Goal: Use online tool/utility: Utilize a website feature to perform a specific function

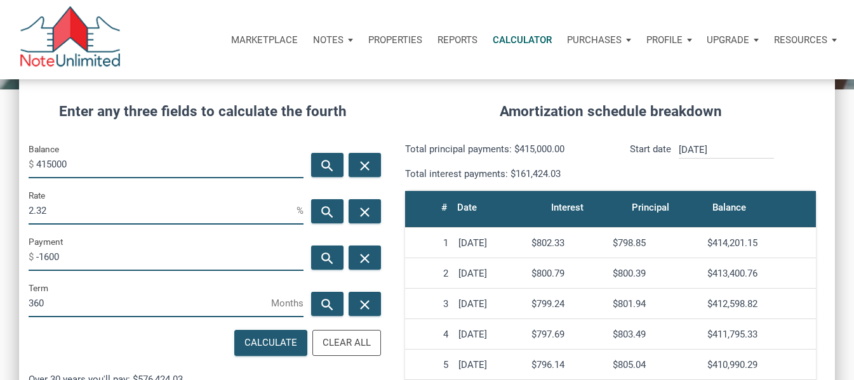
scroll to position [644, 0]
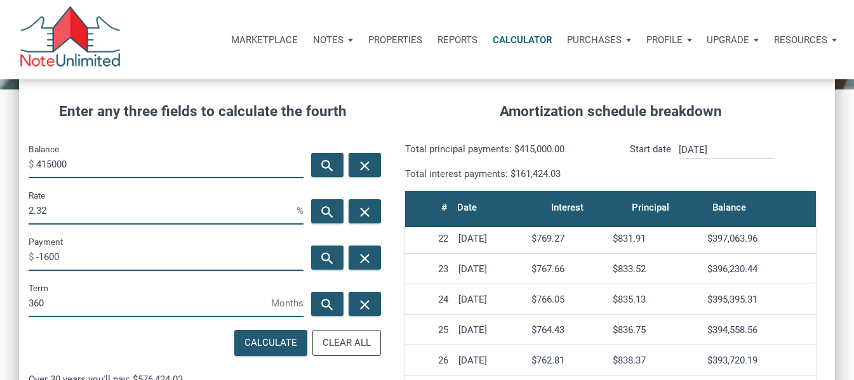
click at [116, 255] on input "-1600" at bounding box center [169, 256] width 267 height 29
type input "-"
drag, startPoint x: 80, startPoint y: 215, endPoint x: 8, endPoint y: 216, distance: 72.4
click at [8, 216] on div "CALCULATOR The amortization calculator estimates how much money will be paid ov…" at bounding box center [427, 290] width 854 height 719
click at [69, 258] on input "Payment" at bounding box center [169, 256] width 267 height 29
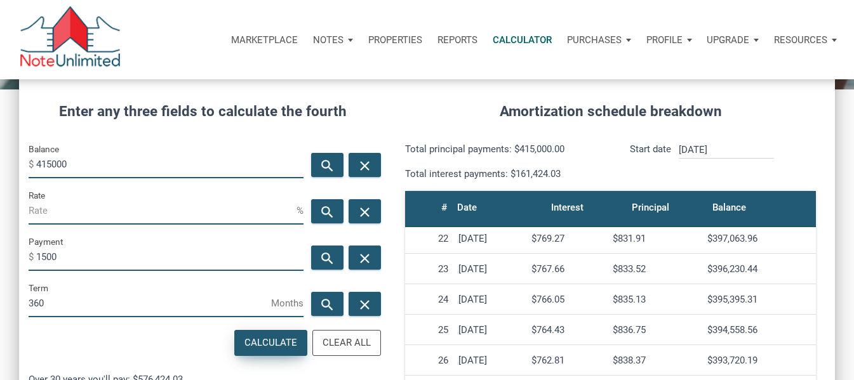
type input "1500"
click at [255, 336] on div "Calculate" at bounding box center [270, 343] width 53 height 15
type input "1.84"
type input "-1500"
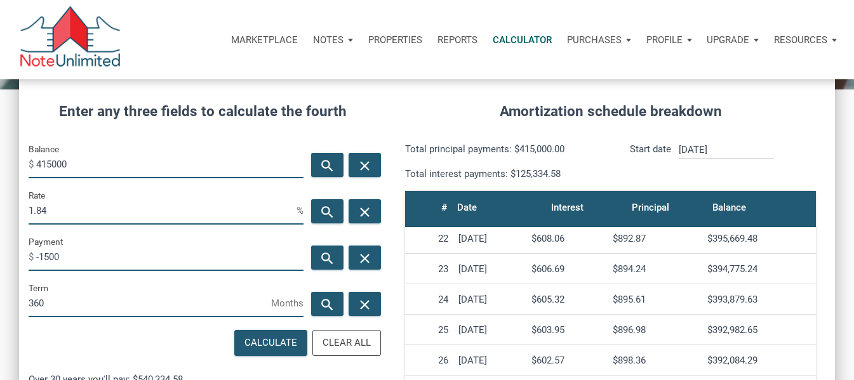
drag, startPoint x: 59, startPoint y: 205, endPoint x: 14, endPoint y: 201, distance: 45.3
click at [14, 201] on div "CALCULATOR The amortization calculator estimates how much money will be paid ov…" at bounding box center [427, 290] width 854 height 719
type input "4"
drag, startPoint x: 79, startPoint y: 255, endPoint x: 23, endPoint y: 250, distance: 56.0
click at [23, 250] on div "Payment $ -1500" at bounding box center [166, 257] width 294 height 46
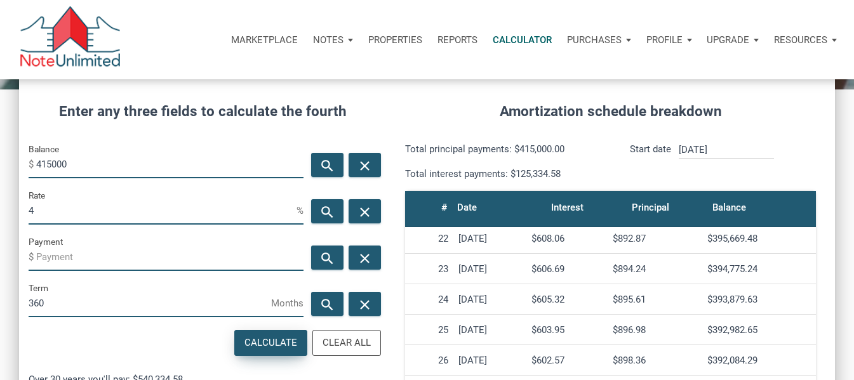
click at [274, 334] on div "Calculate" at bounding box center [271, 343] width 72 height 25
type input "-1981.27"
drag, startPoint x: 81, startPoint y: 262, endPoint x: 0, endPoint y: 257, distance: 80.7
click at [0, 257] on div "CALCULATOR The amortization calculator estimates how much money will be paid ov…" at bounding box center [427, 290] width 854 height 719
drag, startPoint x: 50, startPoint y: 204, endPoint x: 0, endPoint y: 209, distance: 50.5
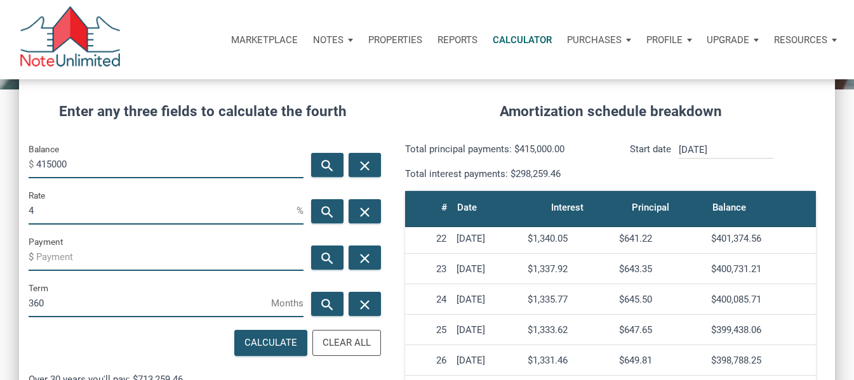
click at [0, 209] on div "CALCULATOR The amortization calculator estimates how much money will be paid ov…" at bounding box center [427, 290] width 854 height 719
click at [72, 259] on input "Payment" at bounding box center [169, 256] width 267 height 29
type input "1550"
click at [262, 347] on div "Calculate" at bounding box center [270, 343] width 53 height 15
type input "2.08"
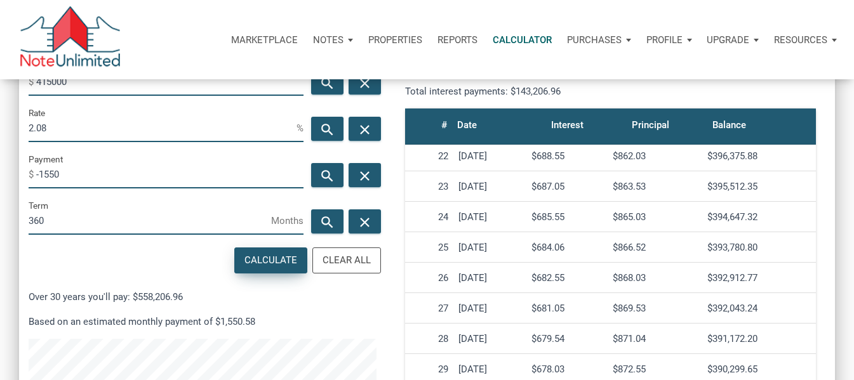
scroll to position [230, 0]
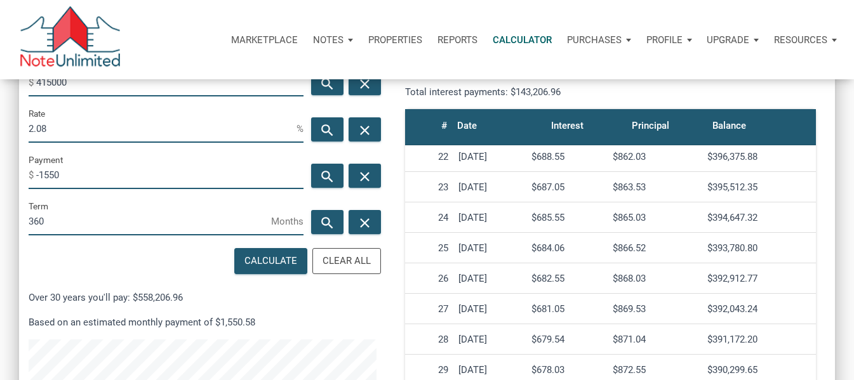
click at [127, 183] on input "-1550" at bounding box center [169, 175] width 267 height 29
type input "-1500"
drag, startPoint x: 73, startPoint y: 129, endPoint x: 17, endPoint y: 138, distance: 57.2
click at [17, 138] on div "CALCULATOR The amortization calculator estimates how much money will be paid ov…" at bounding box center [427, 208] width 854 height 719
click at [277, 253] on div "Calculate" at bounding box center [271, 261] width 72 height 25
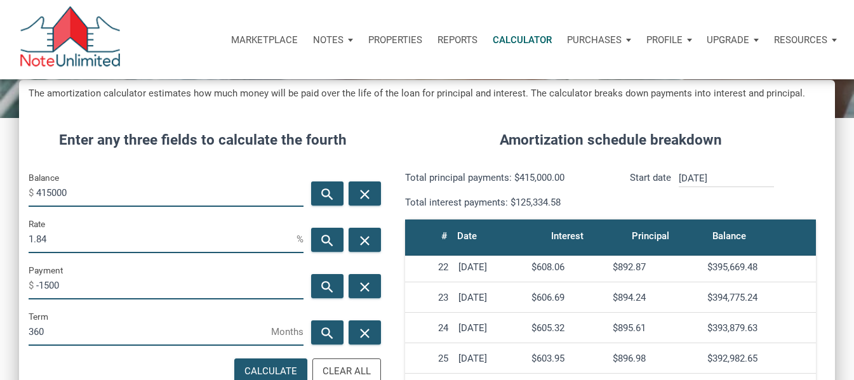
scroll to position [124, 0]
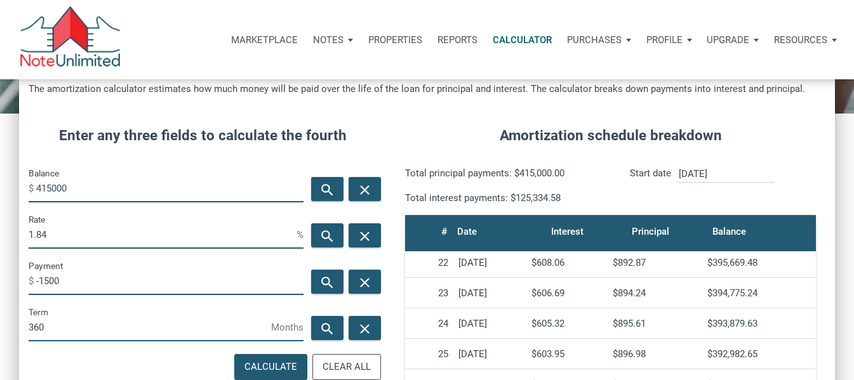
click at [69, 235] on input "1.84" at bounding box center [163, 234] width 268 height 29
type input "1"
click at [72, 282] on input "-1500" at bounding box center [169, 281] width 267 height 29
type input "-1550"
click at [260, 361] on div "Calculate" at bounding box center [270, 367] width 53 height 15
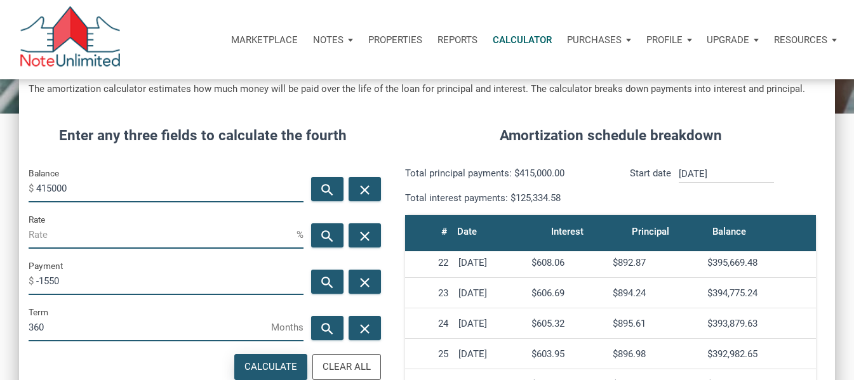
type input "2.08"
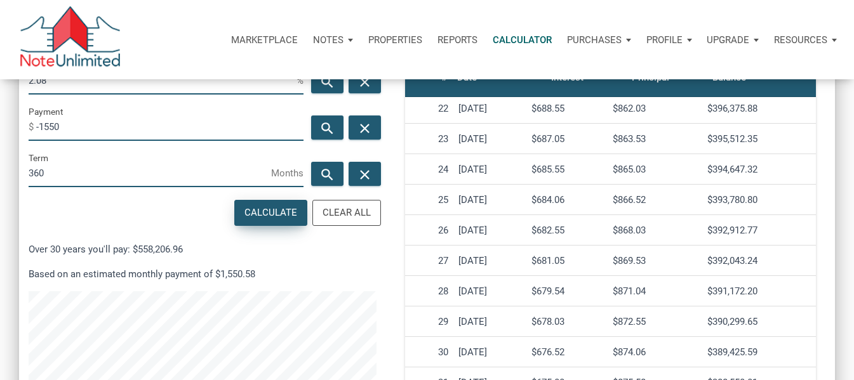
scroll to position [326, 0]
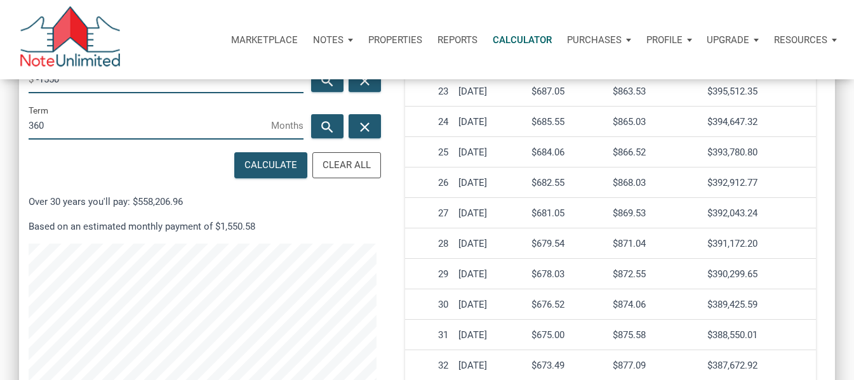
click at [118, 157] on div "Calculate Clear All Over 30 years you'll pay: $558,206.96 Based on an estimated…" at bounding box center [202, 310] width 367 height 323
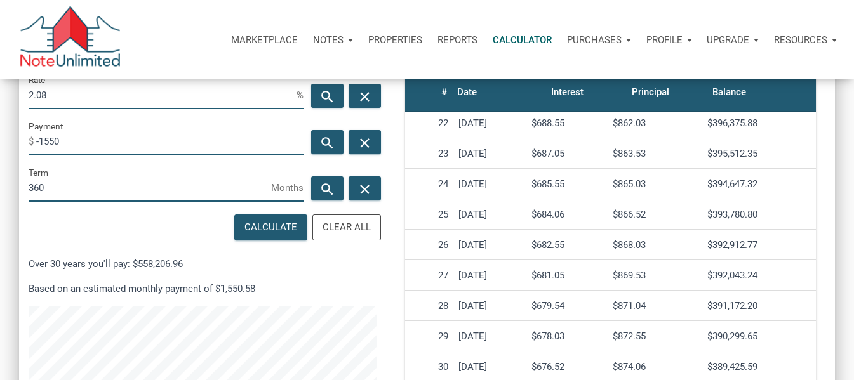
scroll to position [174, 0]
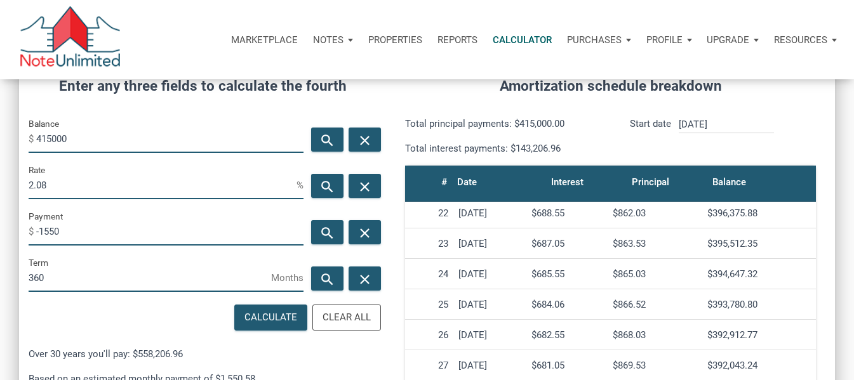
drag, startPoint x: 50, startPoint y: 189, endPoint x: 30, endPoint y: 189, distance: 19.7
click at [30, 189] on input "2.08" at bounding box center [163, 185] width 268 height 29
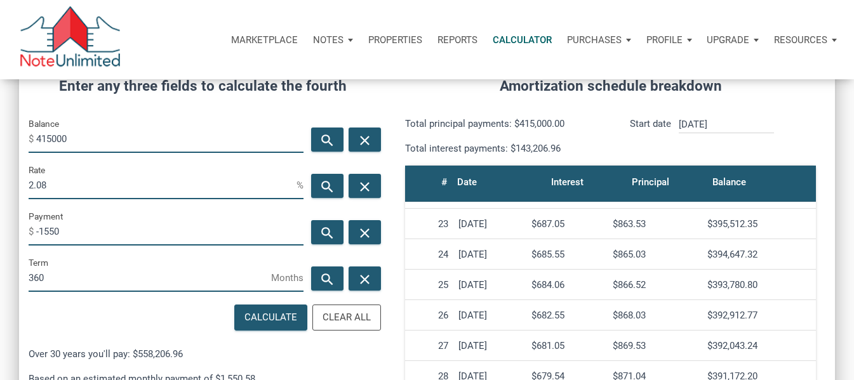
scroll to position [169, 0]
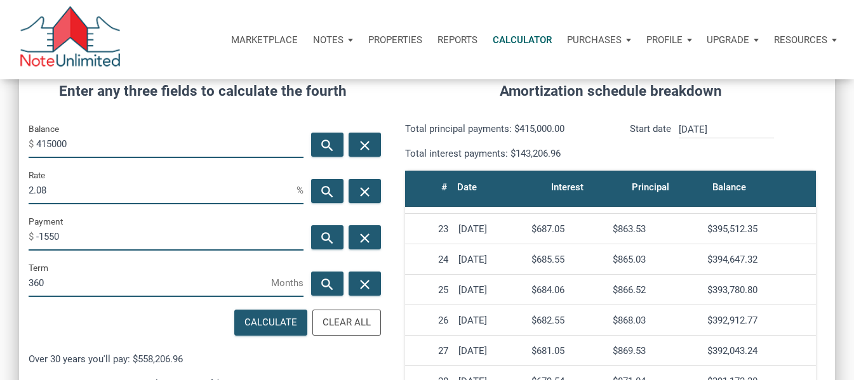
click at [684, 124] on input "[DATE]" at bounding box center [726, 129] width 95 height 17
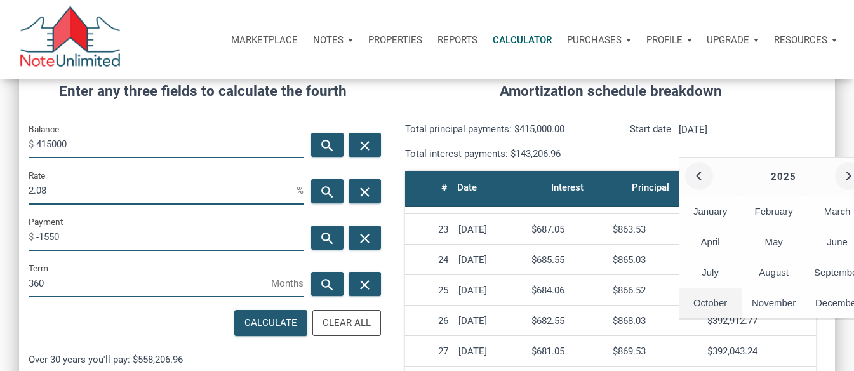
click at [719, 298] on div "October" at bounding box center [710, 303] width 63 height 30
type input "[DATE]"
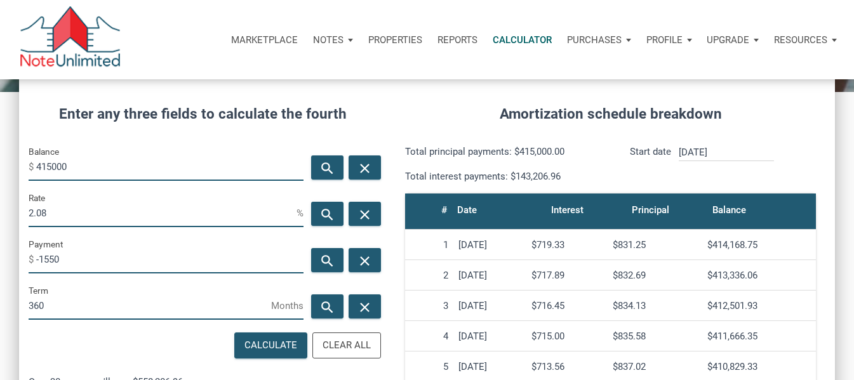
scroll to position [145, 0]
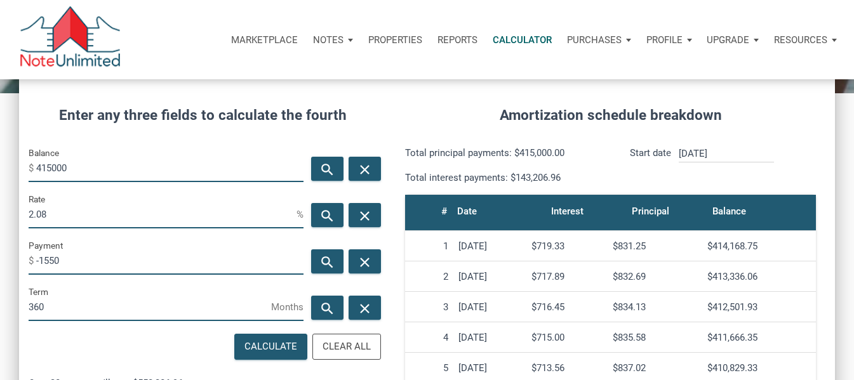
click at [51, 169] on input "415000" at bounding box center [169, 168] width 267 height 29
click at [120, 159] on input "410000" at bounding box center [169, 168] width 267 height 29
type input "410000"
click at [268, 343] on div "Calculate" at bounding box center [270, 347] width 53 height 15
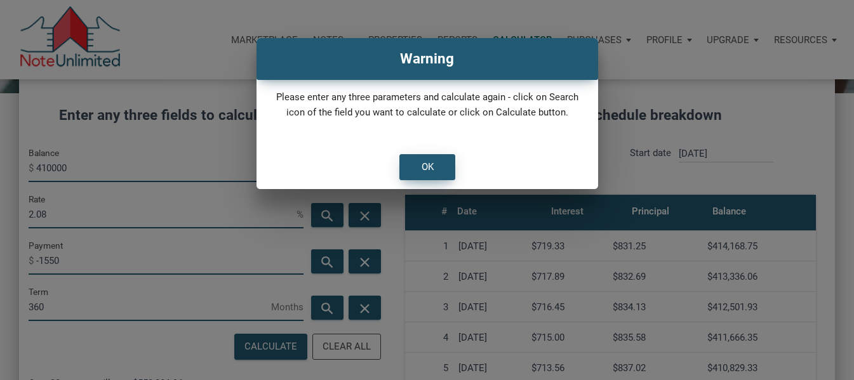
click at [411, 166] on div "OK" at bounding box center [427, 167] width 55 height 25
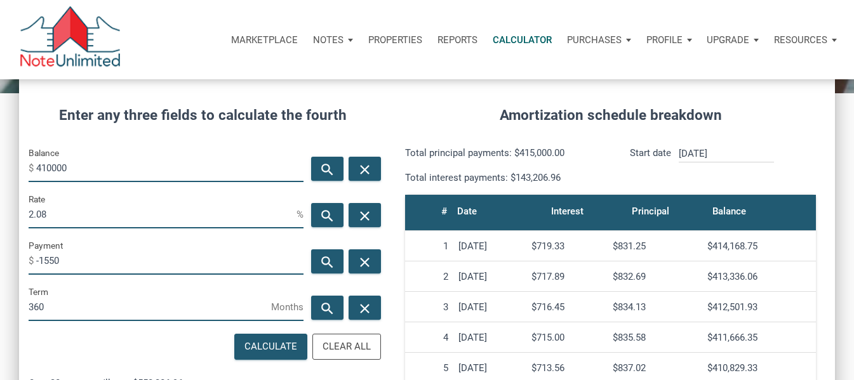
drag, startPoint x: 24, startPoint y: 213, endPoint x: 8, endPoint y: 215, distance: 15.9
click at [8, 215] on div "CALCULATOR The amortization calculator estimates how much money will be paid ov…" at bounding box center [427, 294] width 854 height 719
click at [274, 353] on div "Calculate" at bounding box center [270, 347] width 53 height 15
type input "2.17"
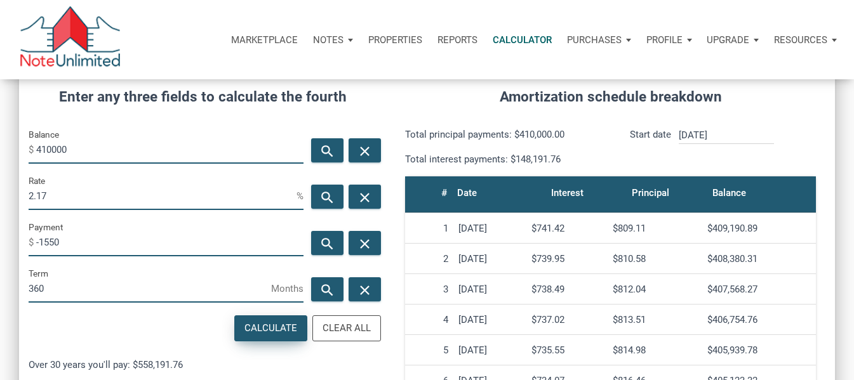
scroll to position [10, 0]
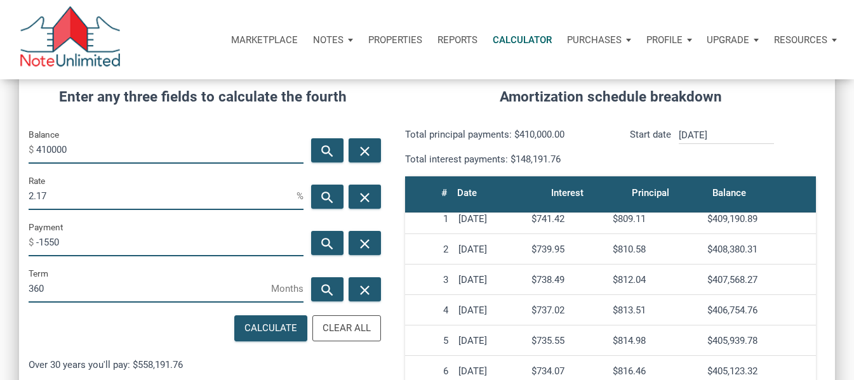
click at [435, 193] on div "#" at bounding box center [428, 194] width 37 height 20
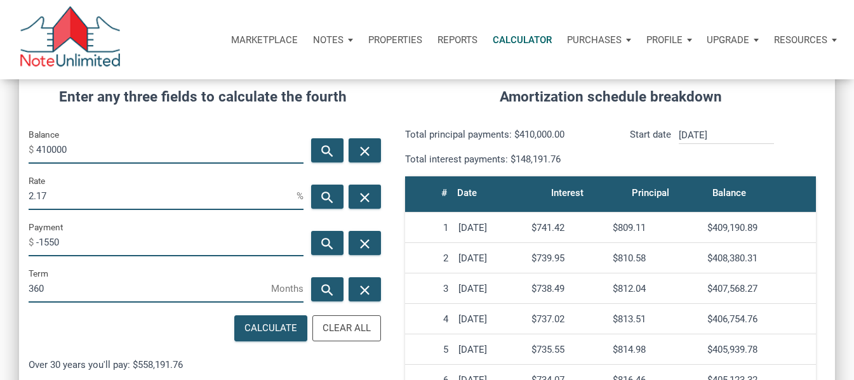
scroll to position [595, 0]
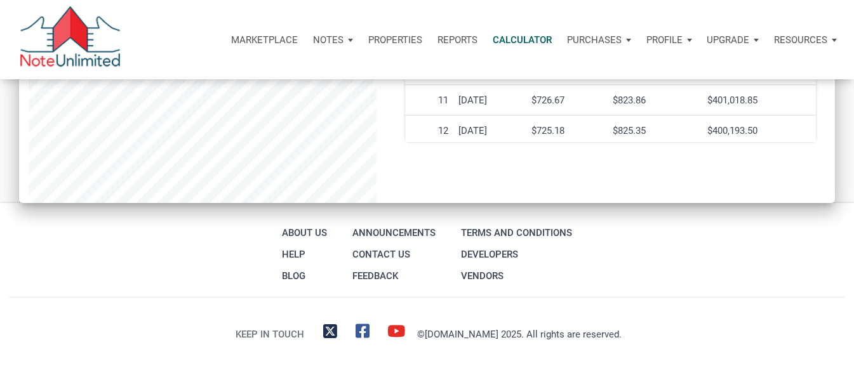
drag, startPoint x: 438, startPoint y: 190, endPoint x: 771, endPoint y: 129, distance: 338.1
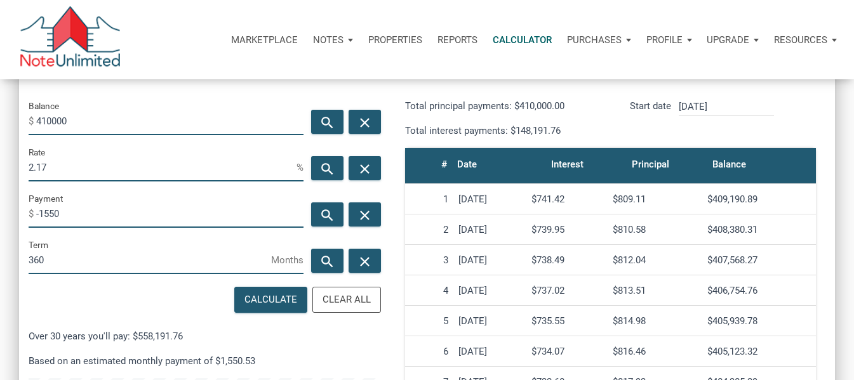
scroll to position [190, 0]
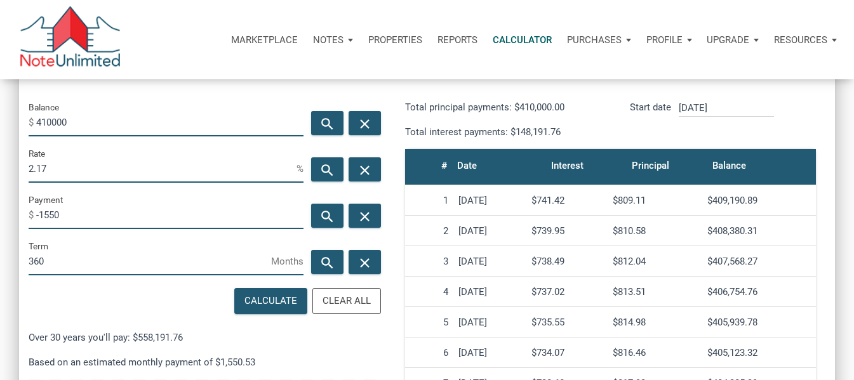
copy div "# Date Interest Principal Balance [DATE] $741.42 $809.11 $409,190.89 [DATE] $73…"
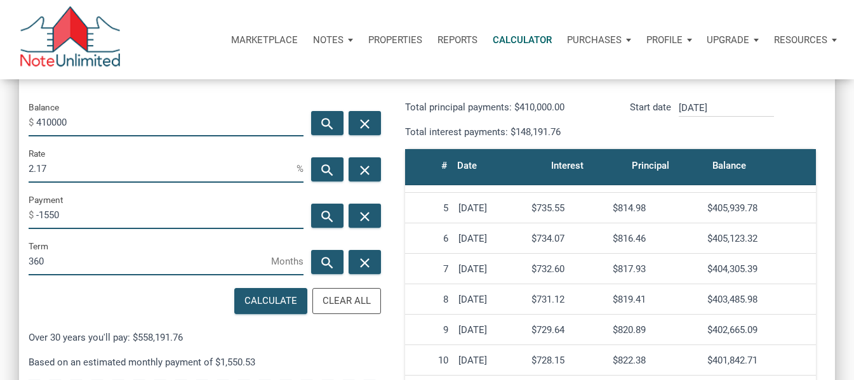
click at [579, 263] on div "$732.60" at bounding box center [566, 268] width 71 height 11
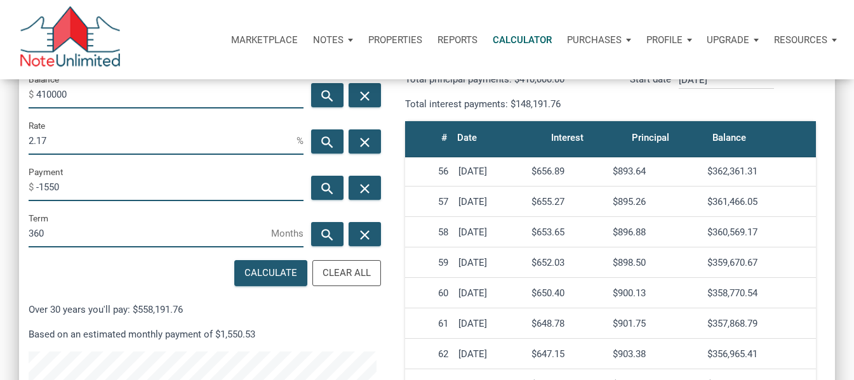
scroll to position [1678, 0]
click at [472, 317] on div "[DATE]" at bounding box center [489, 322] width 63 height 11
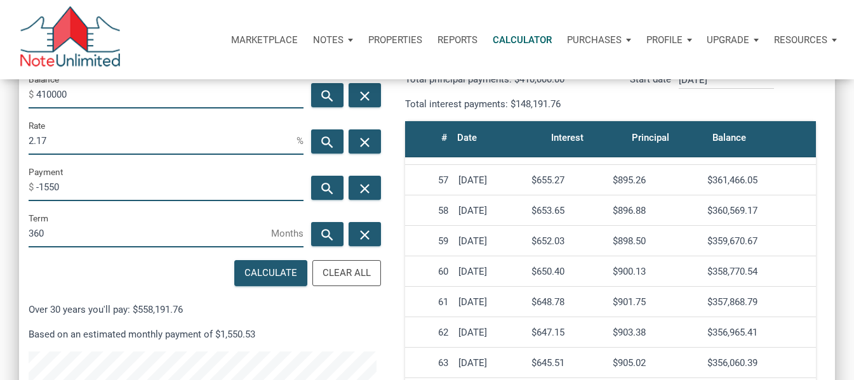
scroll to position [1700, 0]
drag, startPoint x: 425, startPoint y: 301, endPoint x: 778, endPoint y: 296, distance: 352.9
click at [778, 296] on tr "61 [DATE] $648.78 $901.75 $357,868.79" at bounding box center [610, 301] width 411 height 30
copy tr "61 [DATE] $648.78 $901.75 $357,868.79"
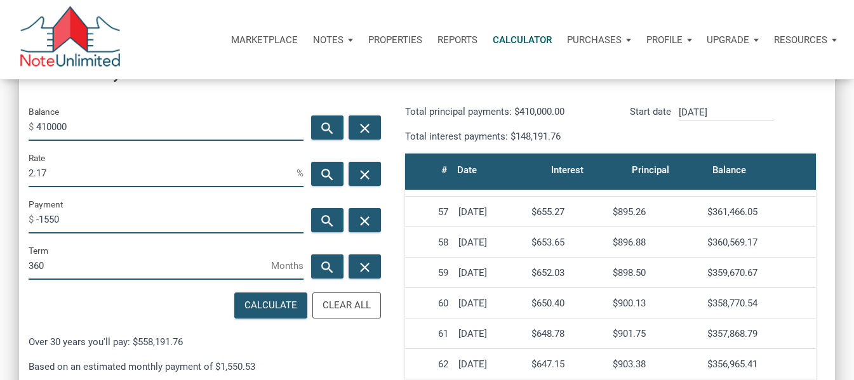
scroll to position [185, 0]
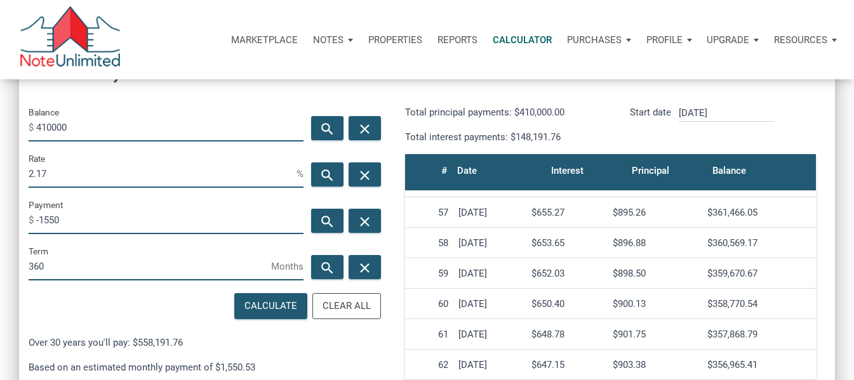
drag, startPoint x: 61, startPoint y: 177, endPoint x: 20, endPoint y: 178, distance: 40.6
click at [20, 178] on div "Rate 2.17 %" at bounding box center [166, 174] width 294 height 46
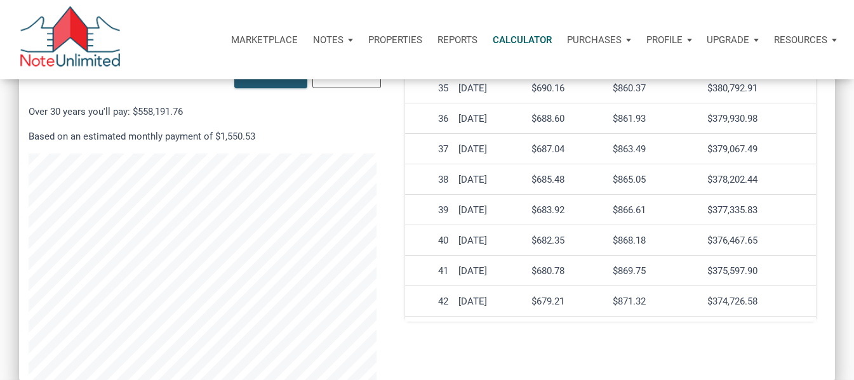
scroll to position [924, 0]
drag, startPoint x: 430, startPoint y: 145, endPoint x: 579, endPoint y: 136, distance: 150.0
click at [579, 136] on tr "37 [DATE] $687.04 $863.49 $379,067.49" at bounding box center [610, 148] width 411 height 30
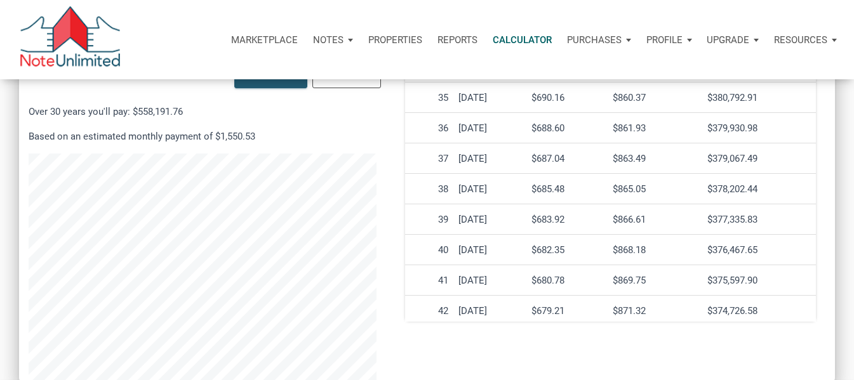
click at [465, 171] on td "[DATE]" at bounding box center [489, 158] width 73 height 30
